Goal: Task Accomplishment & Management: Manage account settings

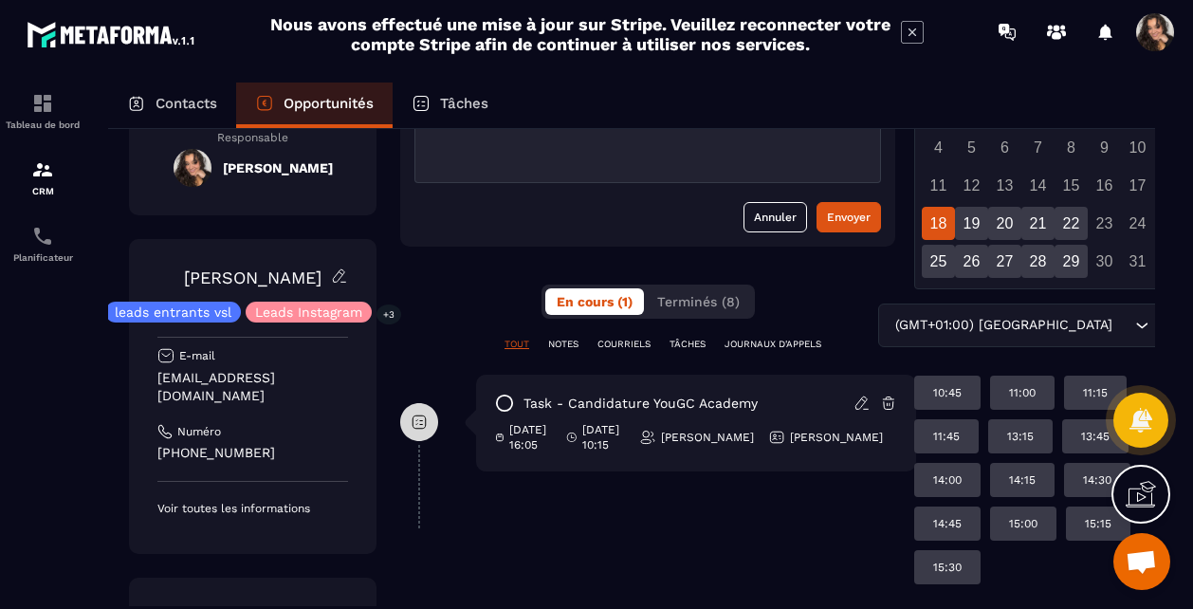
scroll to position [378, 8]
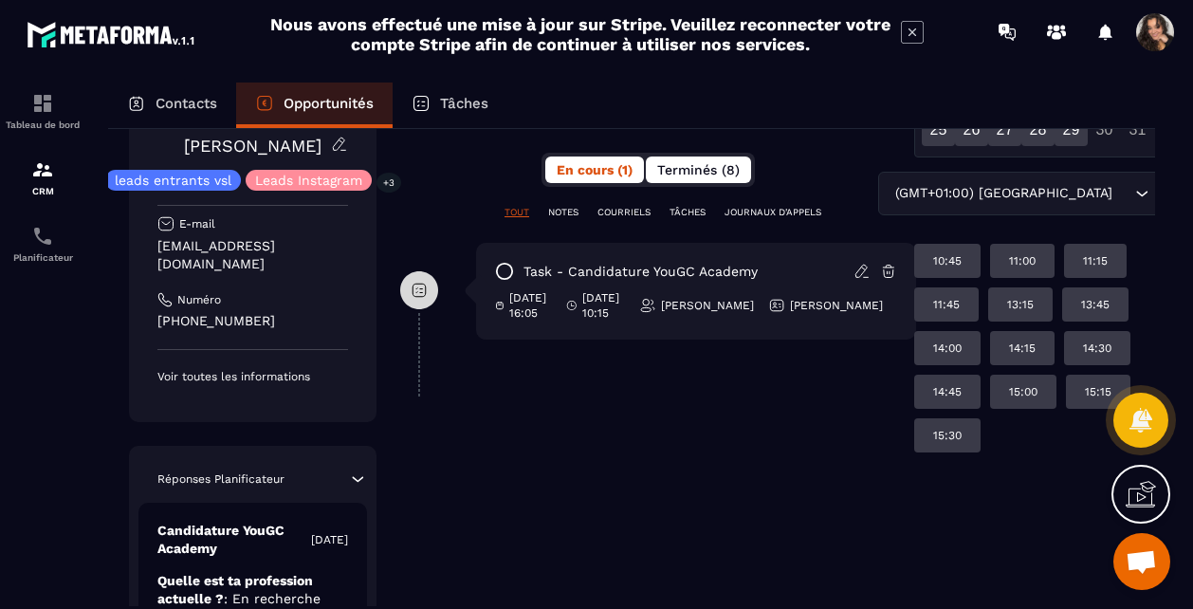
click at [744, 169] on button "Terminés (8)" at bounding box center [698, 170] width 105 height 27
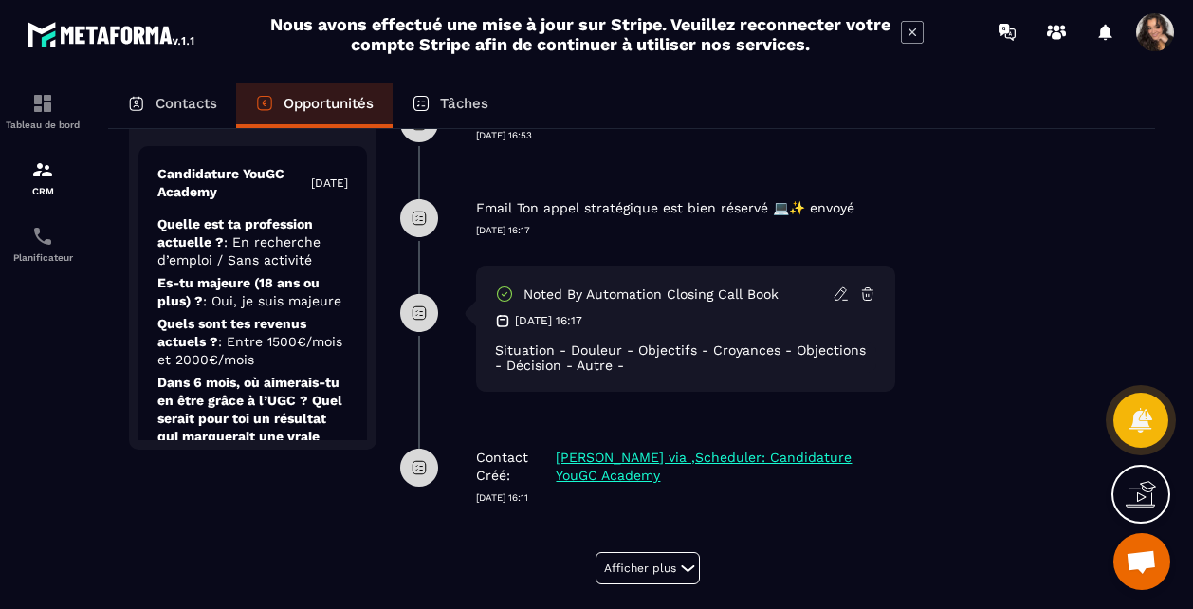
scroll to position [743, 8]
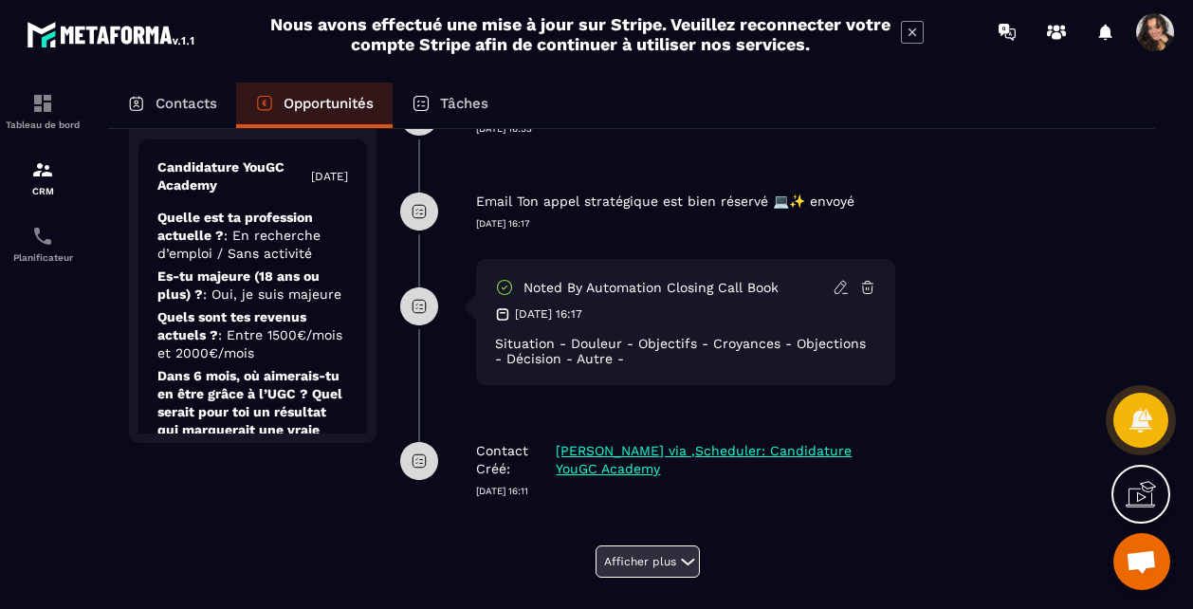
click at [639, 557] on button "Afficher plus" at bounding box center [648, 561] width 104 height 32
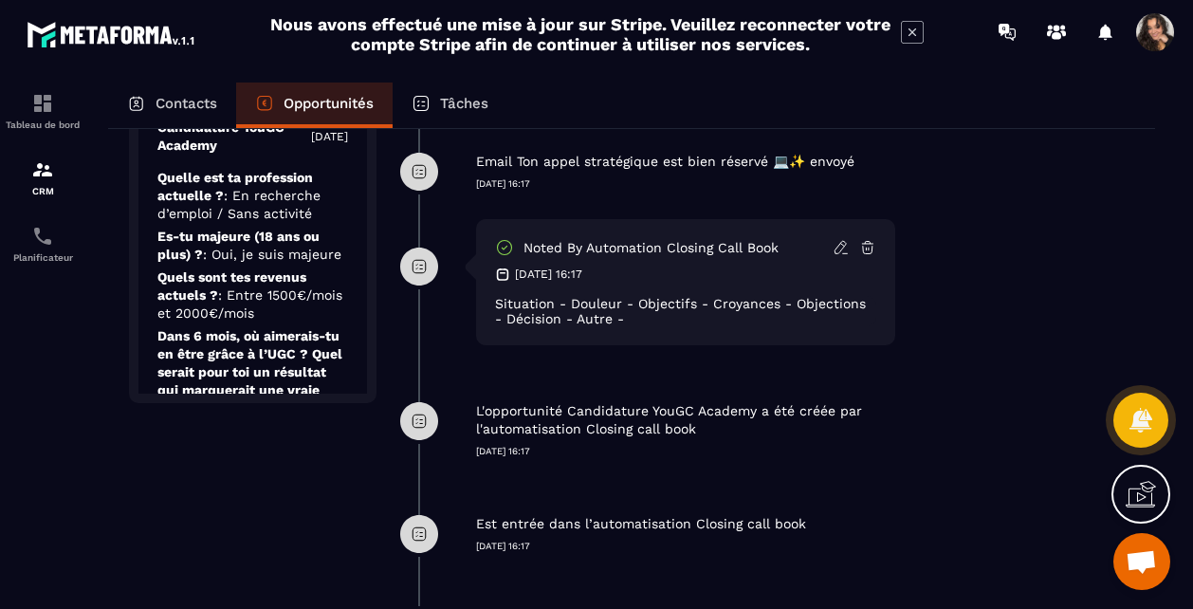
scroll to position [785, 8]
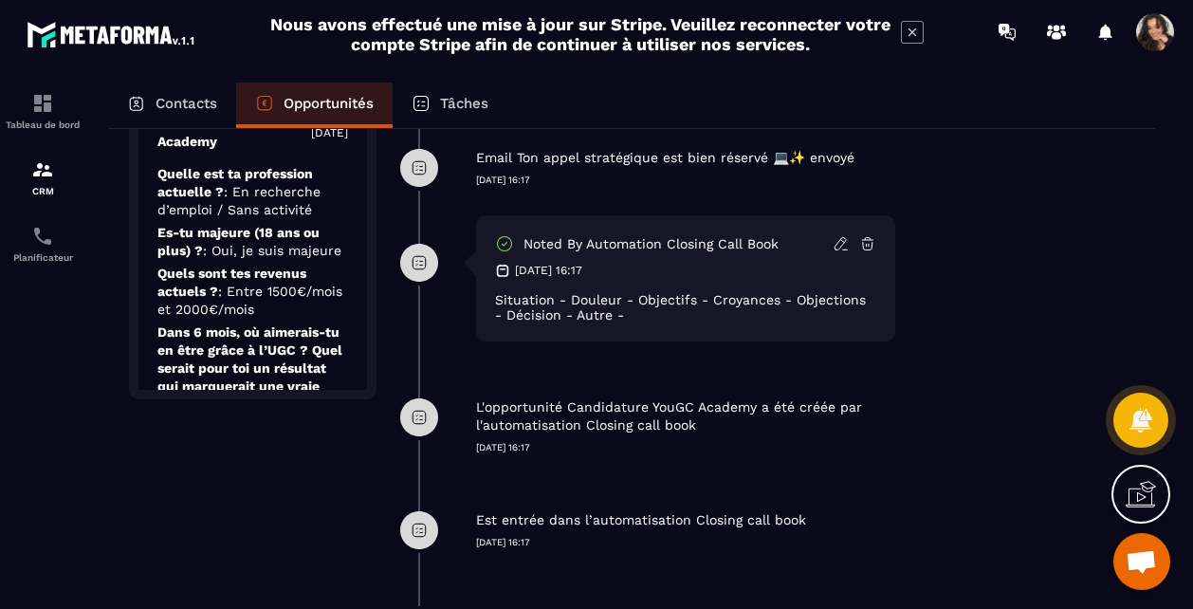
click at [499, 238] on icon at bounding box center [505, 243] width 14 height 14
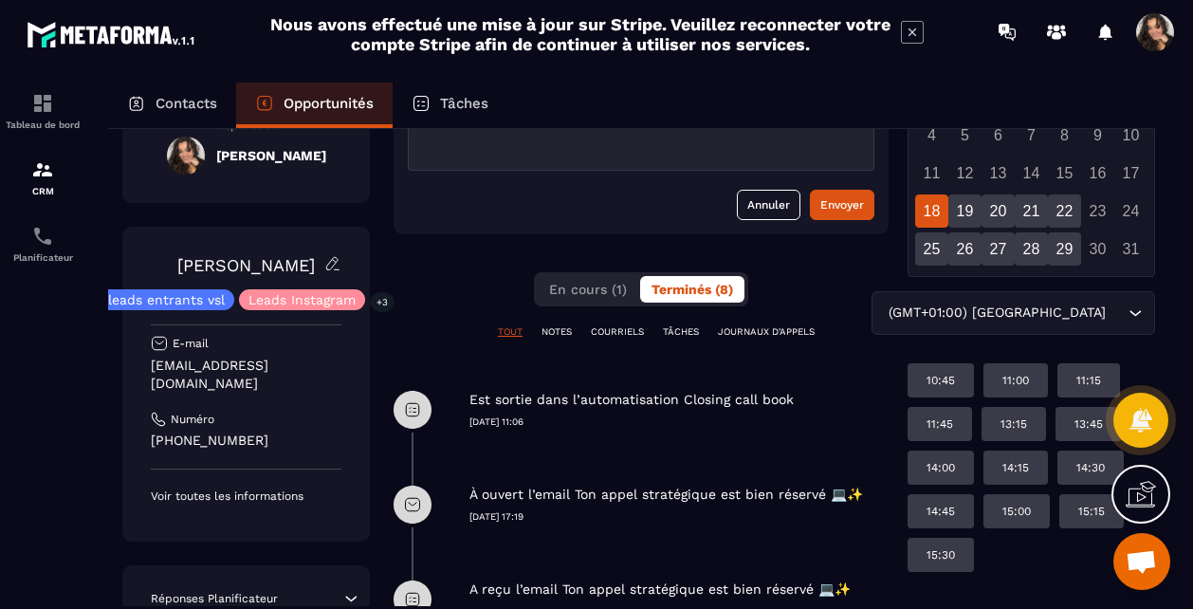
scroll to position [170, 14]
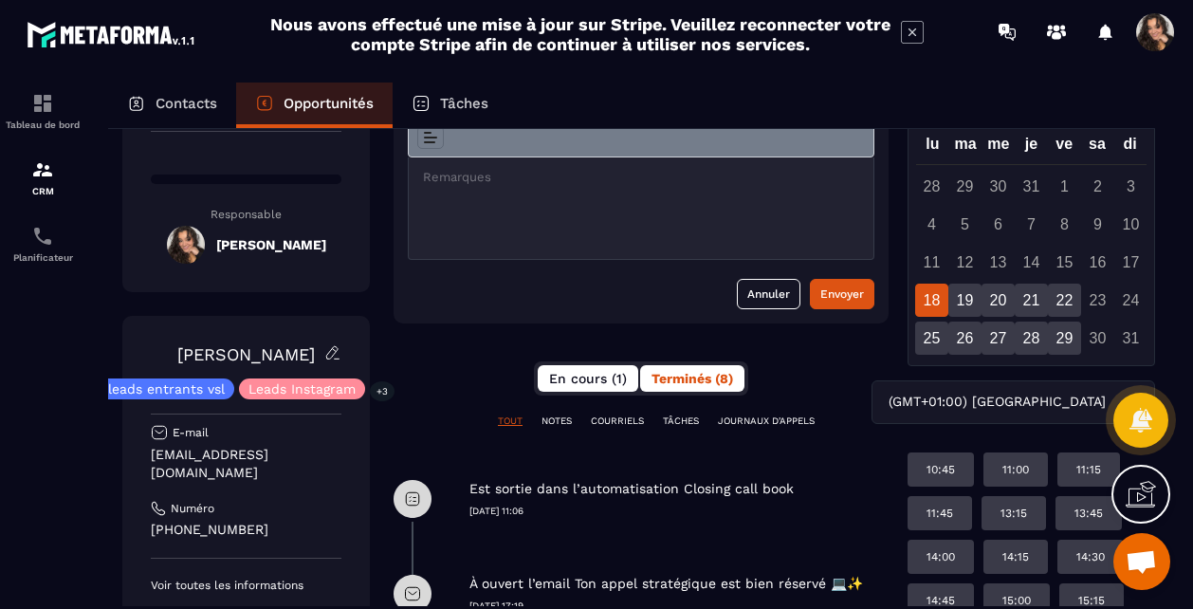
click at [610, 379] on span "En cours (1)" at bounding box center [588, 378] width 78 height 15
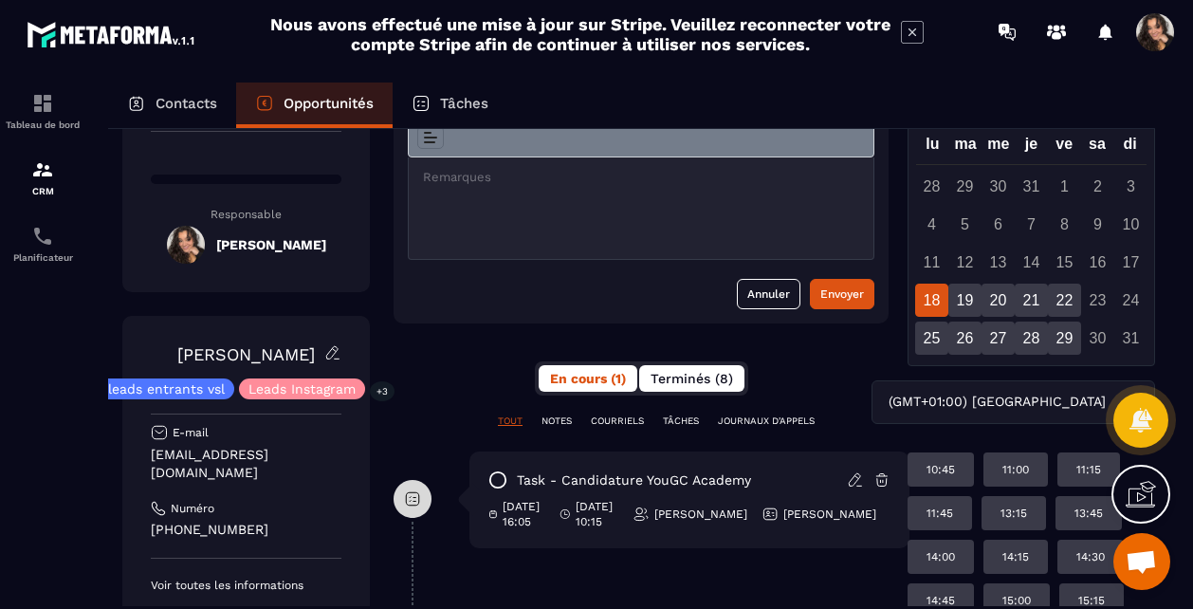
click at [677, 386] on span "Terminés (8)" at bounding box center [692, 378] width 83 height 15
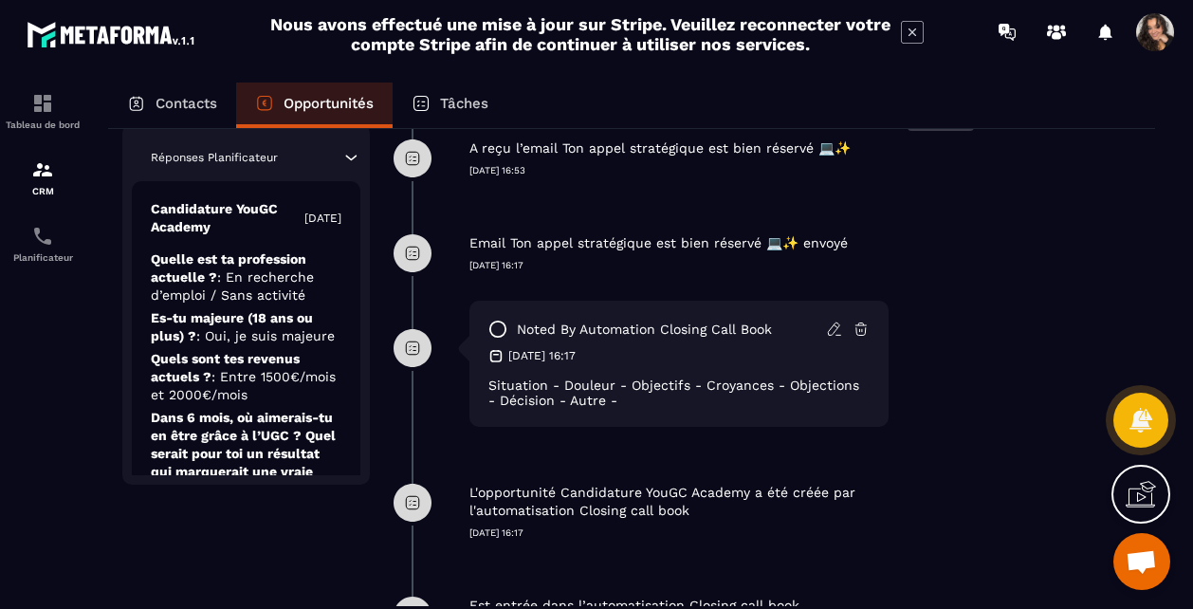
scroll to position [711, 14]
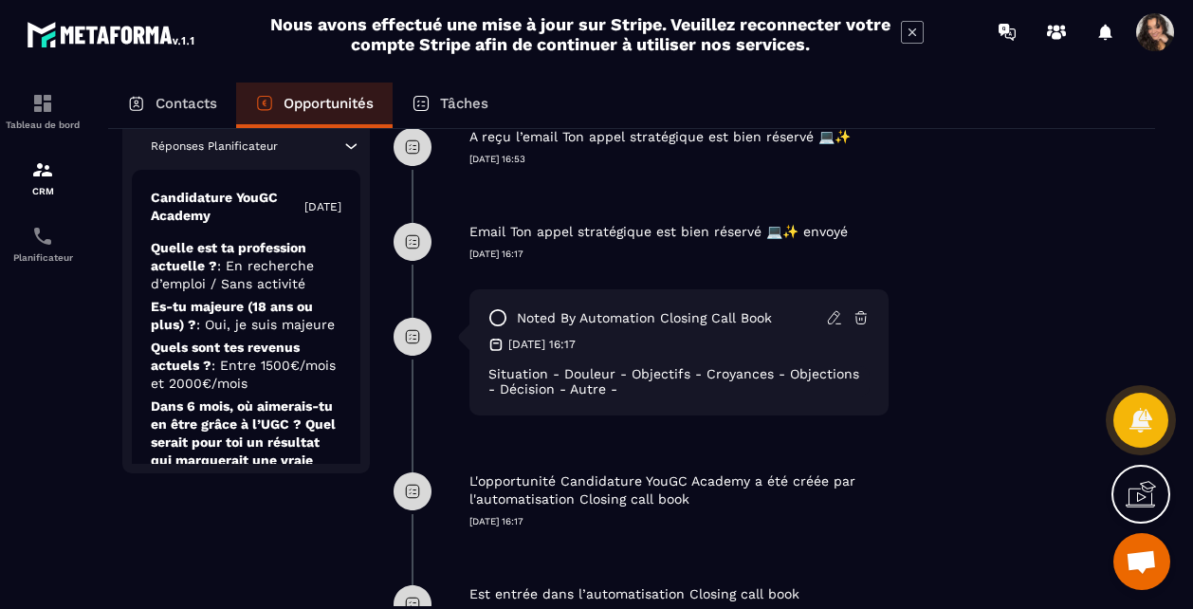
click at [833, 316] on icon at bounding box center [834, 317] width 17 height 17
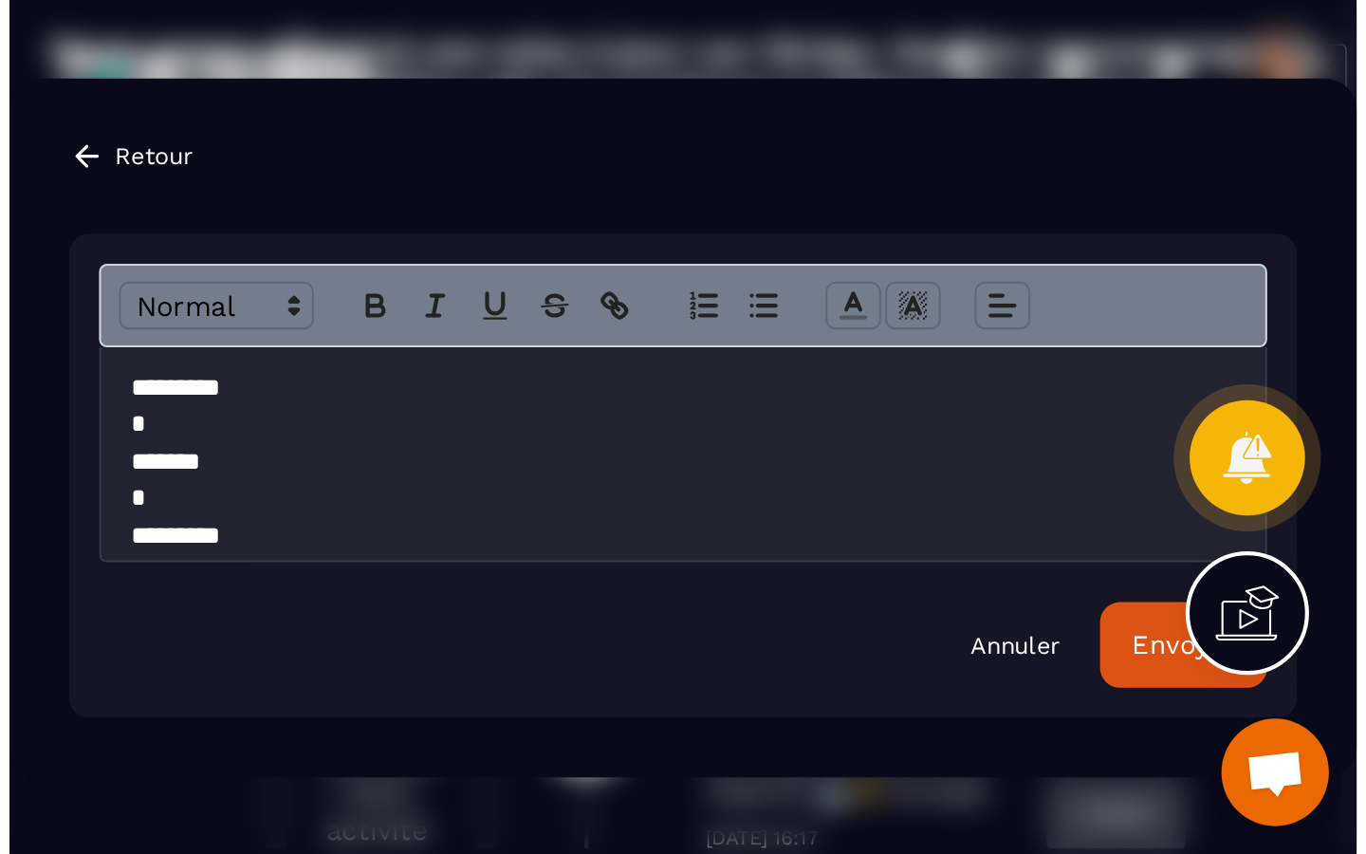
scroll to position [834, 14]
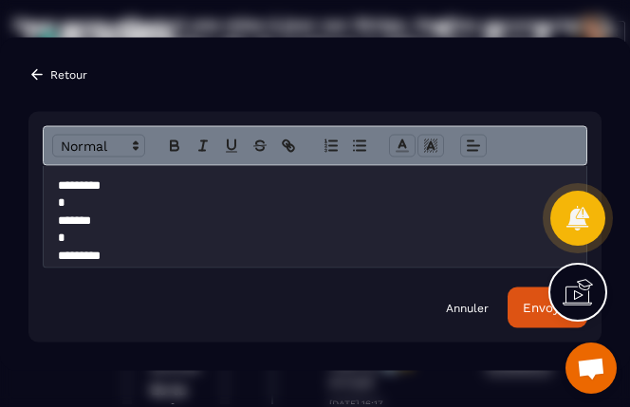
click at [188, 203] on p "**********" at bounding box center [315, 298] width 514 height 245
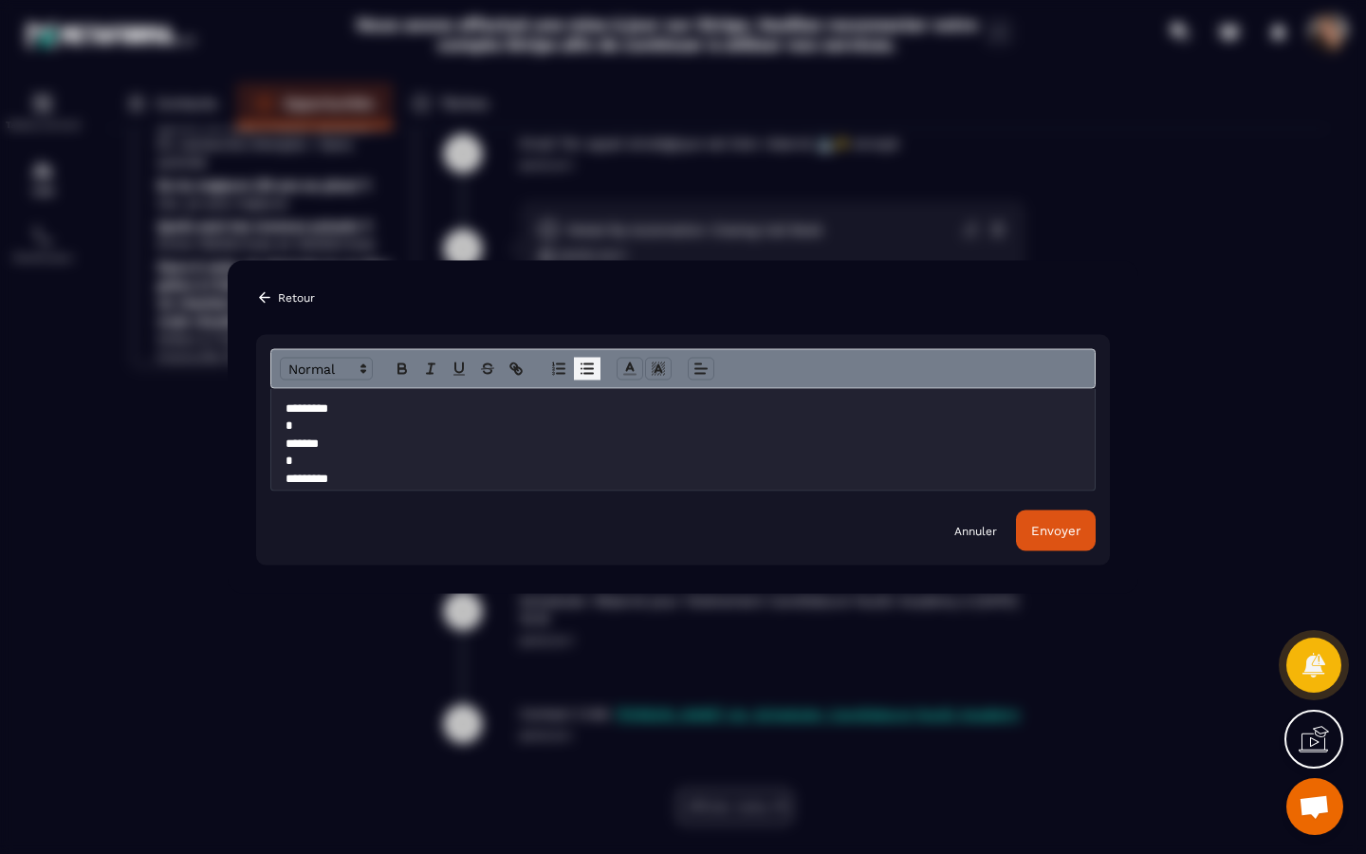
scroll to position [692, 0]
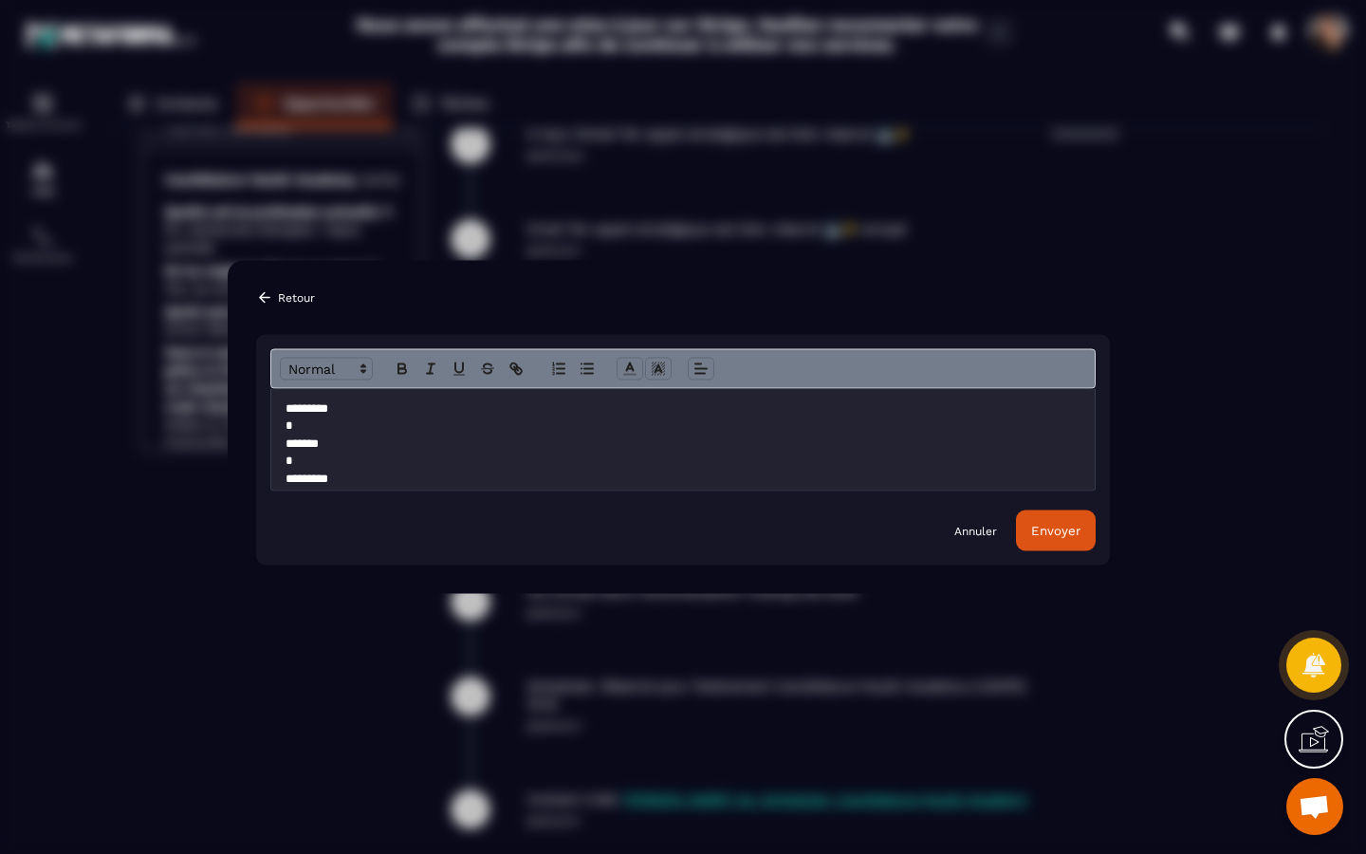
click at [718, 212] on section "**********" at bounding box center [683, 427] width 1366 height 854
click at [262, 294] on icon "Modal window" at bounding box center [264, 297] width 11 height 10
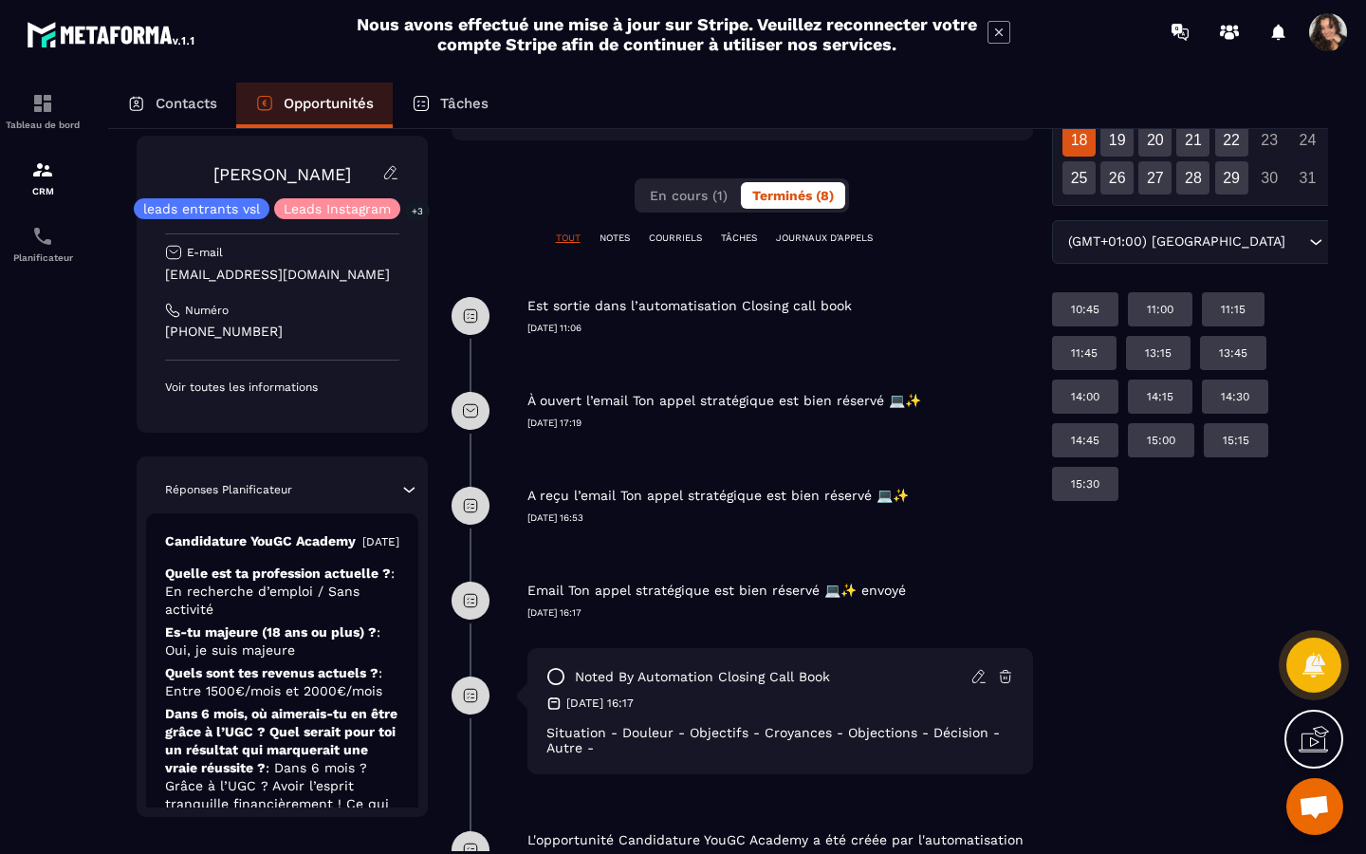
scroll to position [0, 0]
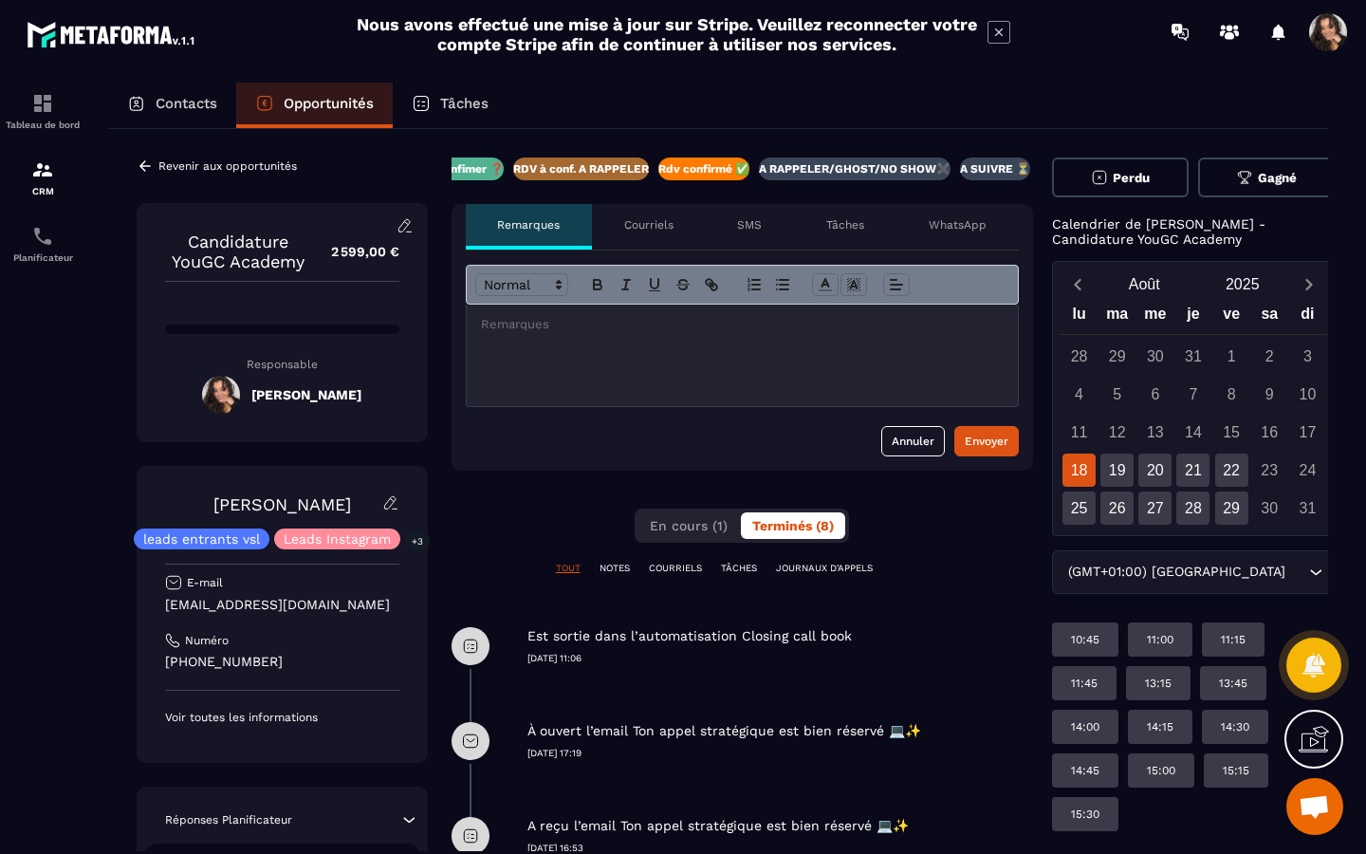
click at [839, 364] on div at bounding box center [742, 354] width 551 height 101
click at [667, 328] on p "**********" at bounding box center [742, 324] width 523 height 17
click at [901, 323] on p "**********" at bounding box center [742, 324] width 523 height 17
click at [982, 434] on div "Envoyer" at bounding box center [987, 441] width 44 height 19
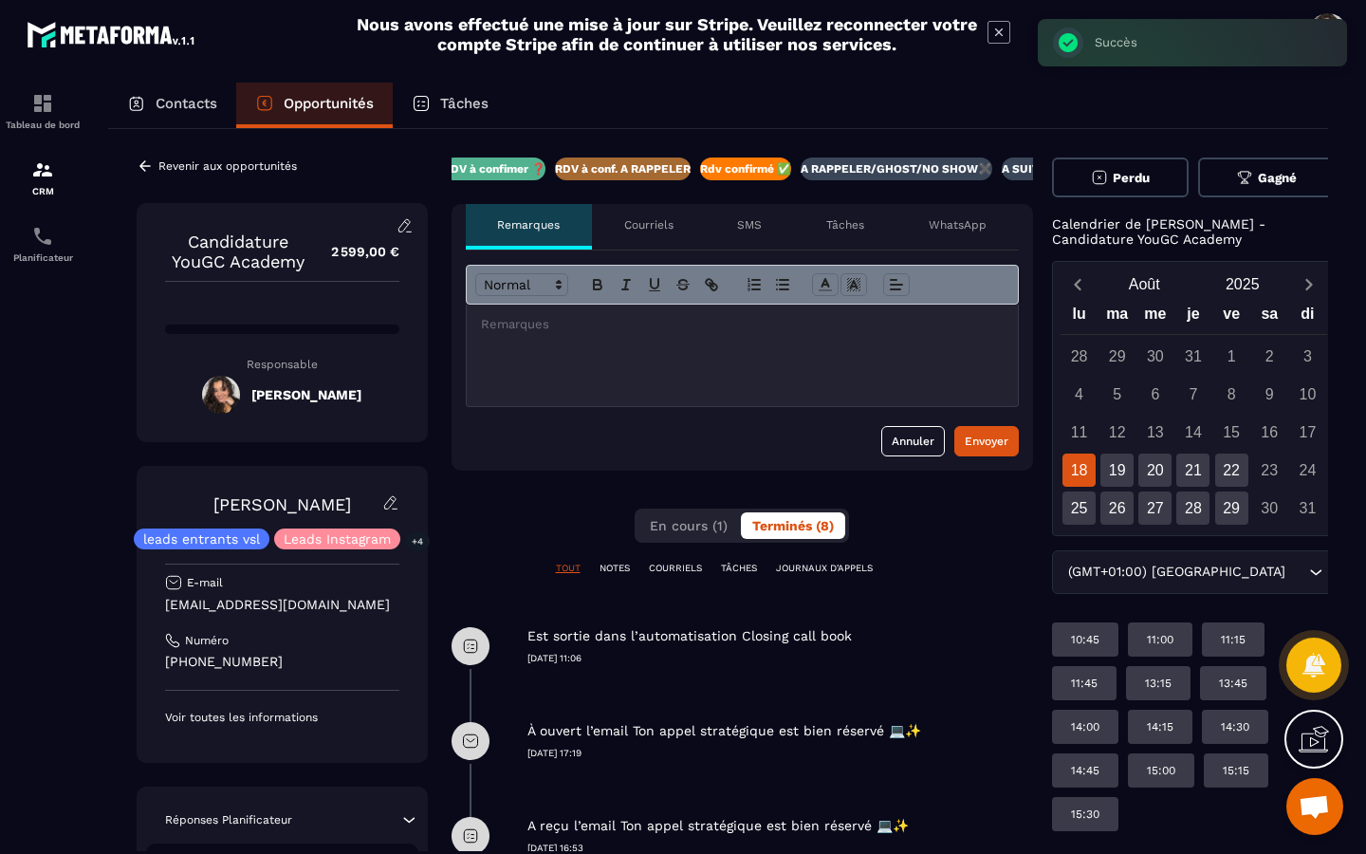
scroll to position [0, 286]
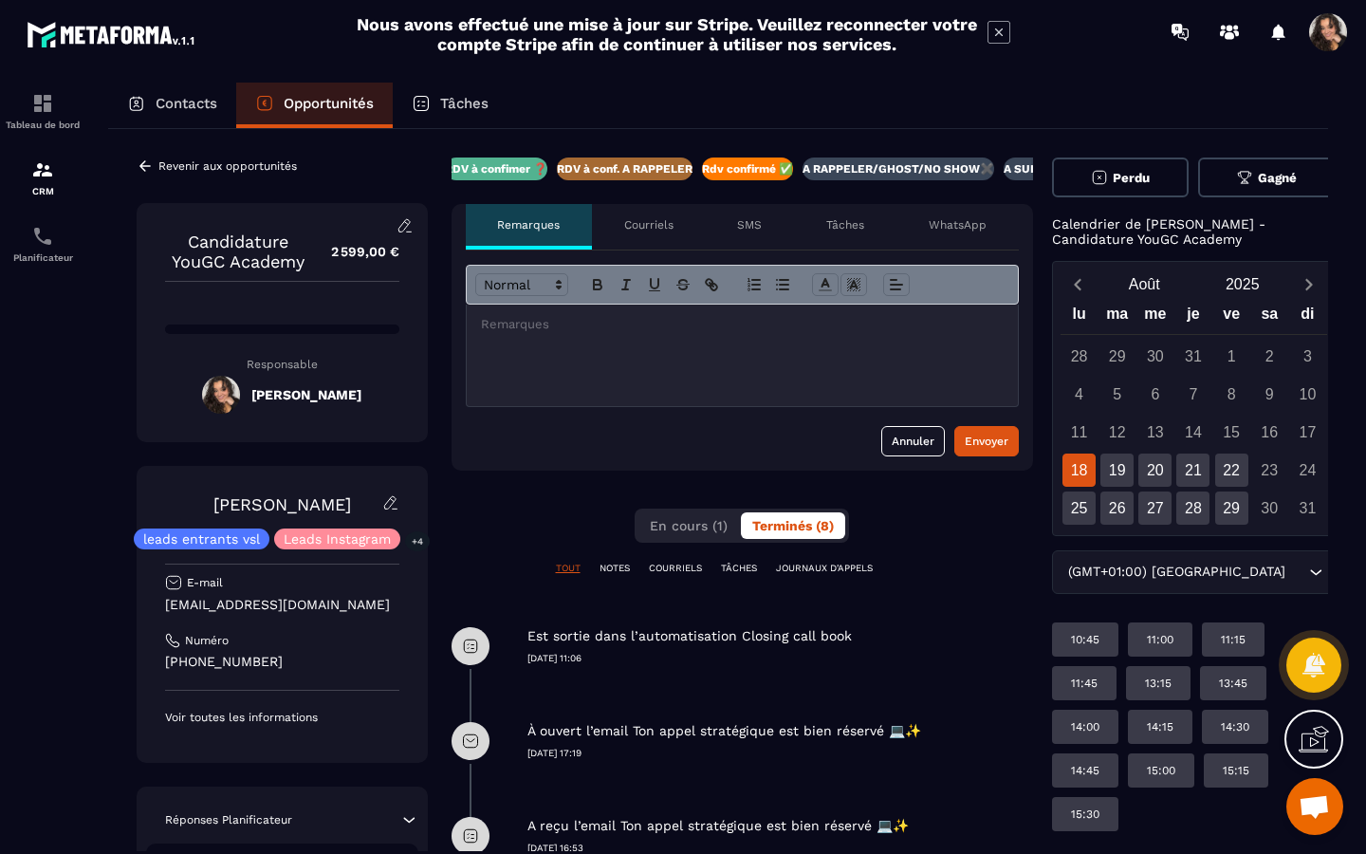
click at [1014, 172] on p "A SUIVRE ⏳" at bounding box center [1039, 168] width 70 height 15
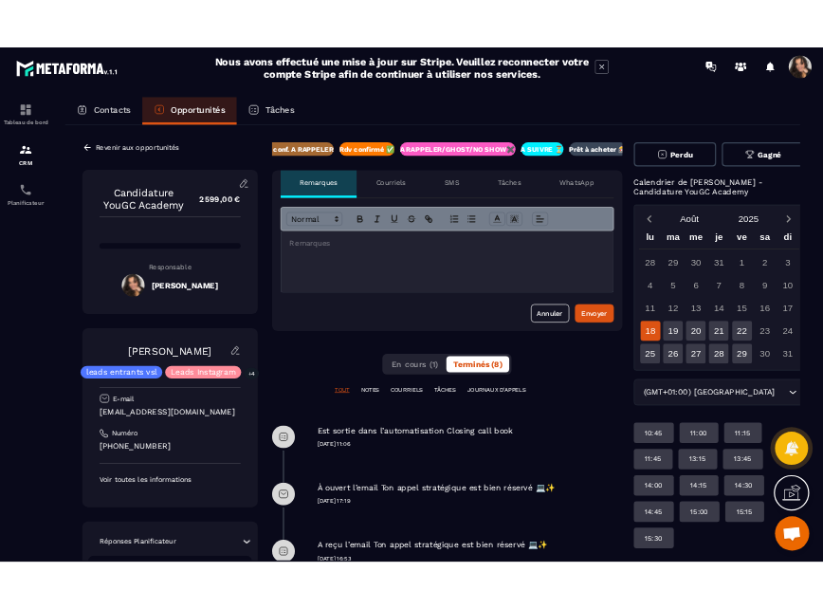
scroll to position [0, 426]
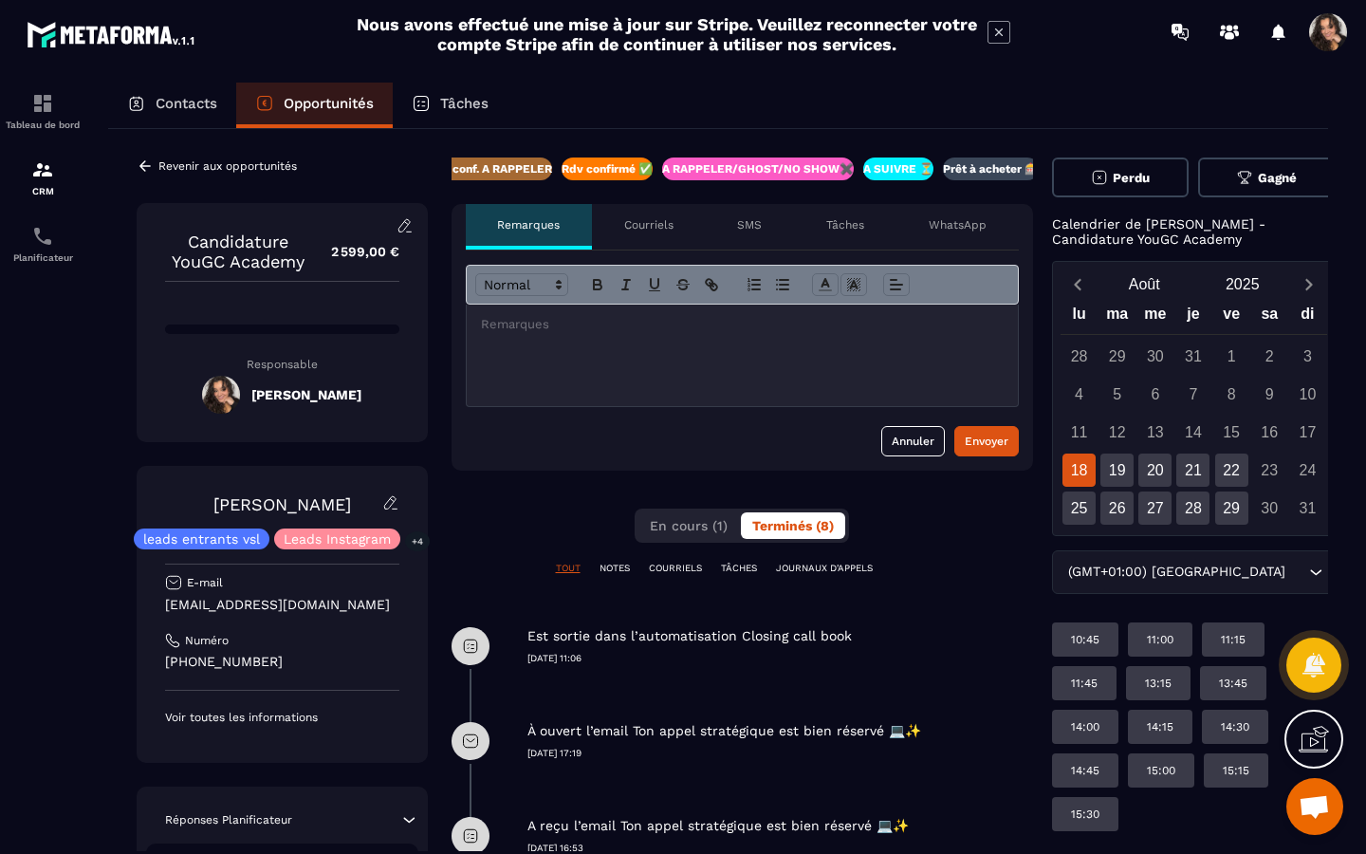
click at [150, 166] on icon at bounding box center [144, 165] width 11 height 10
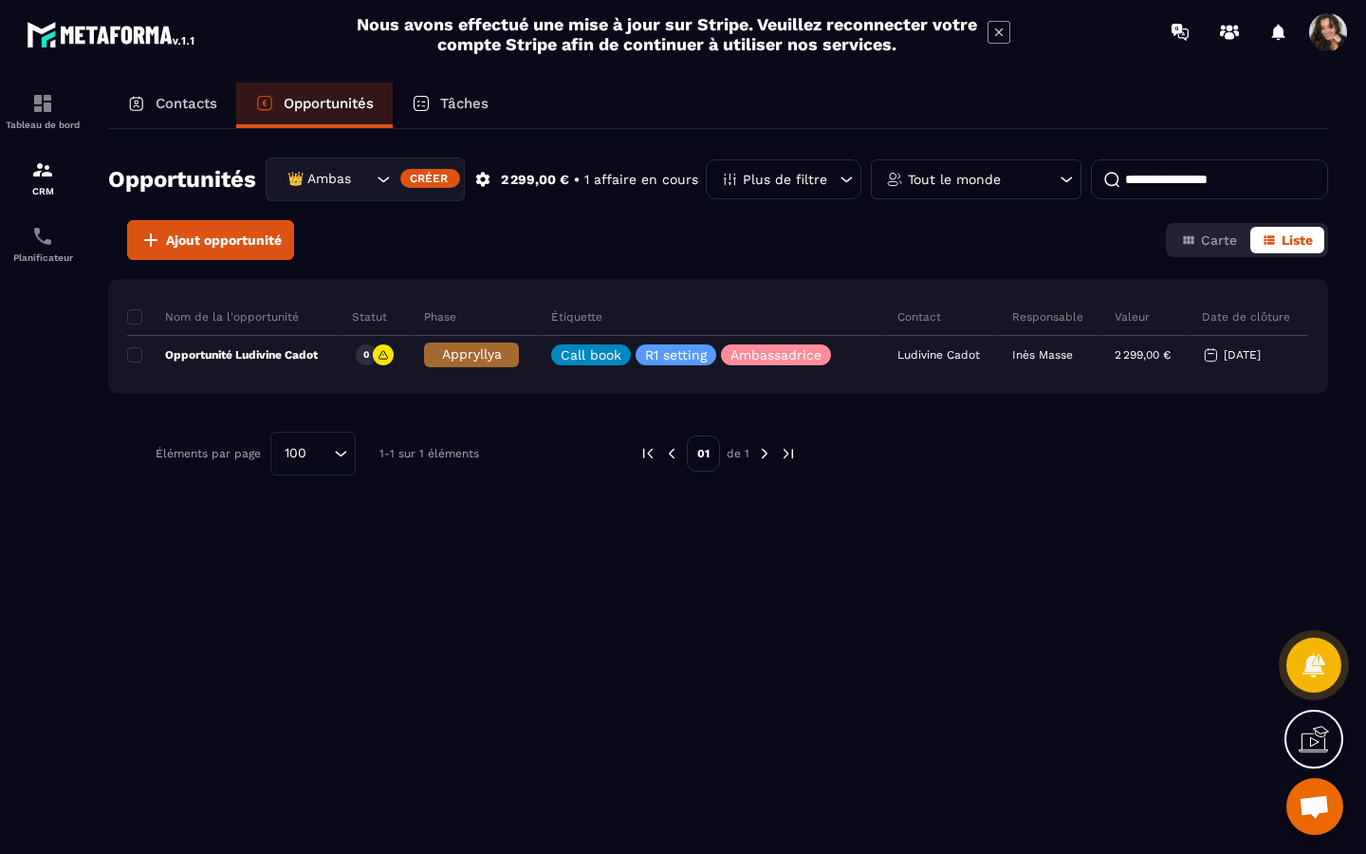
click at [384, 174] on icon "Search for option" at bounding box center [383, 179] width 19 height 19
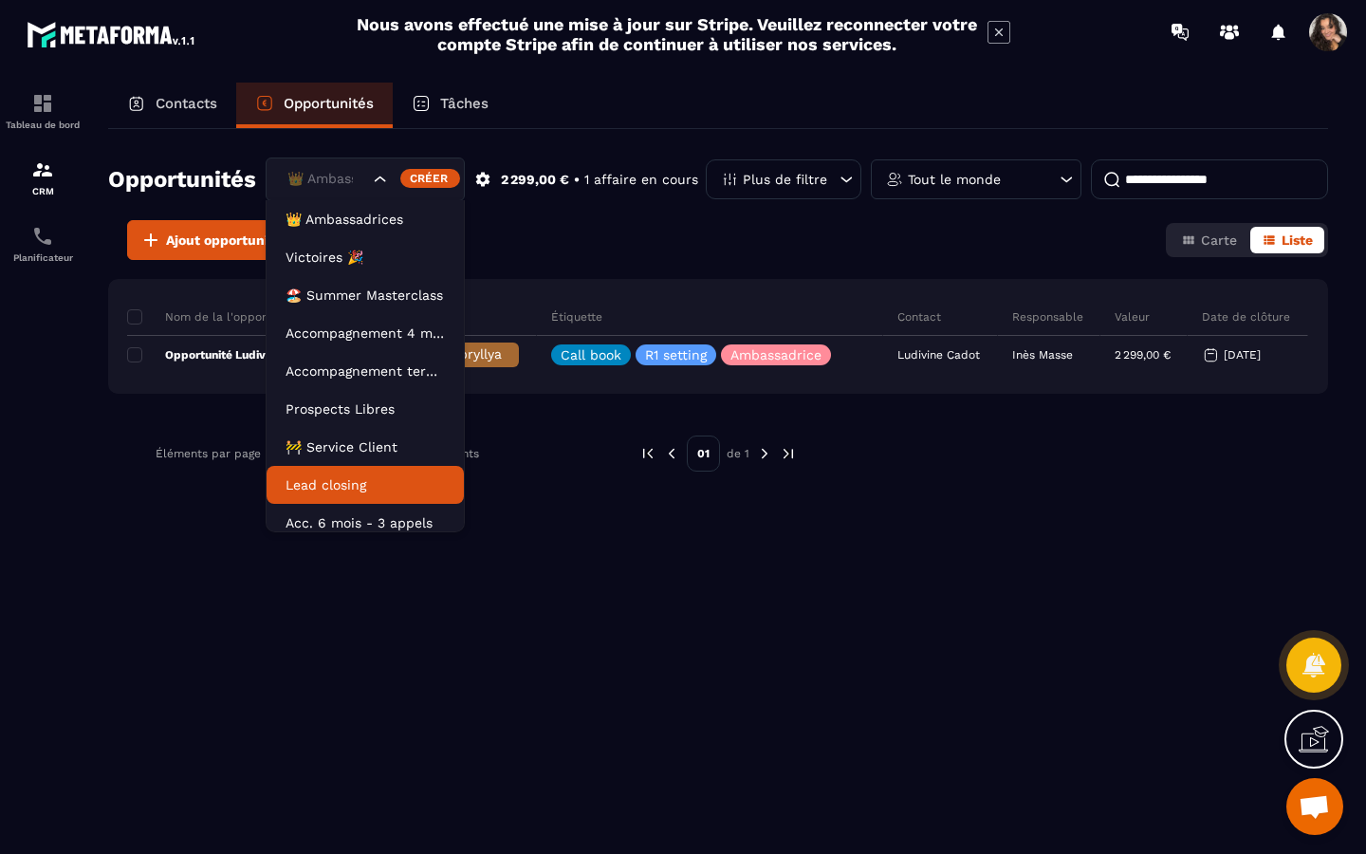
click at [370, 470] on li "Lead closing" at bounding box center [365, 485] width 197 height 38
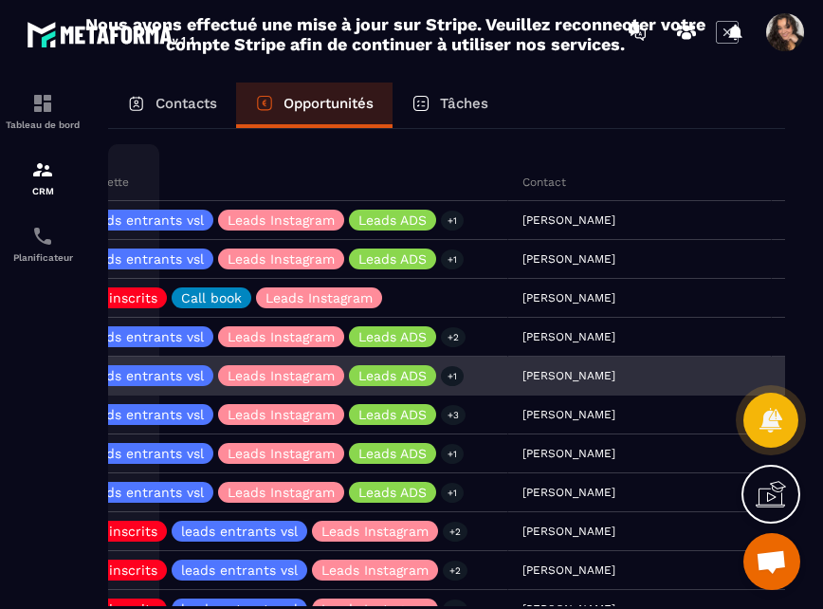
scroll to position [0, 681]
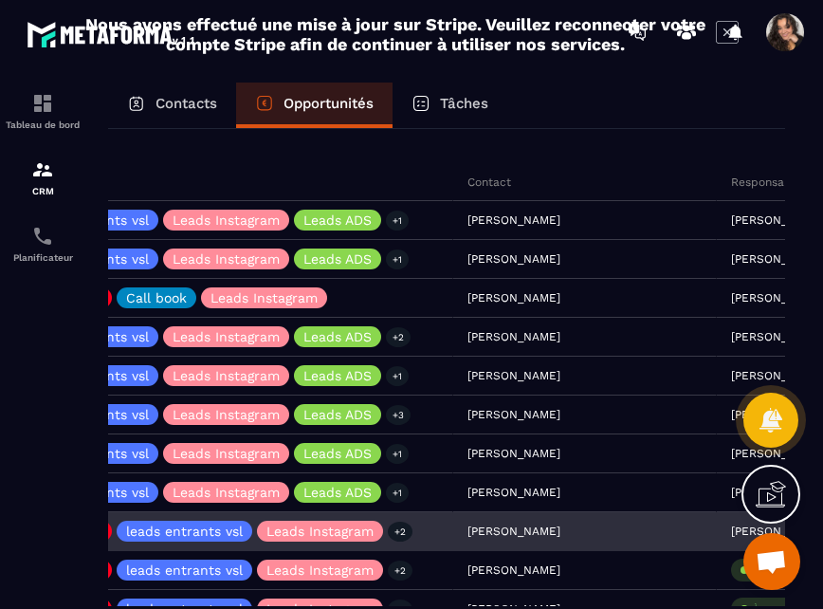
click at [453, 526] on div "[PERSON_NAME]" at bounding box center [585, 532] width 264 height 38
